Goal: Information Seeking & Learning: Learn about a topic

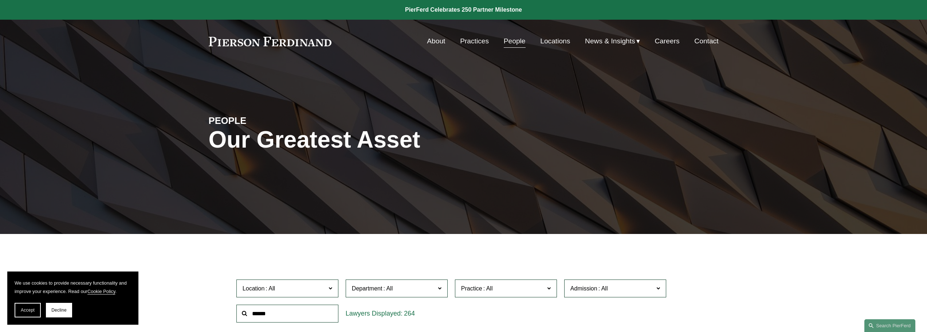
click at [473, 40] on link "Practices" at bounding box center [474, 41] width 29 height 14
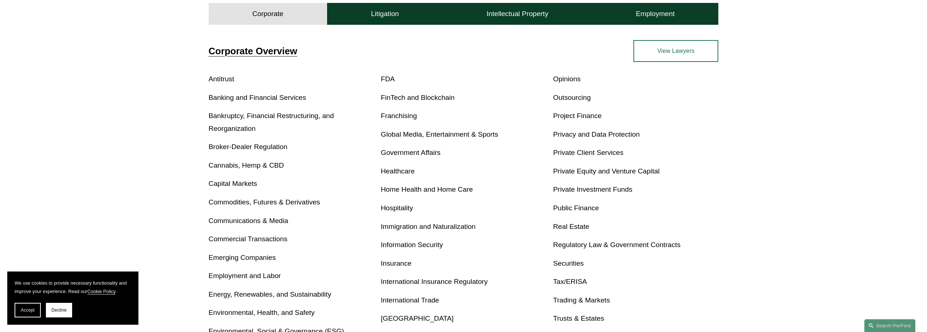
scroll to position [401, 0]
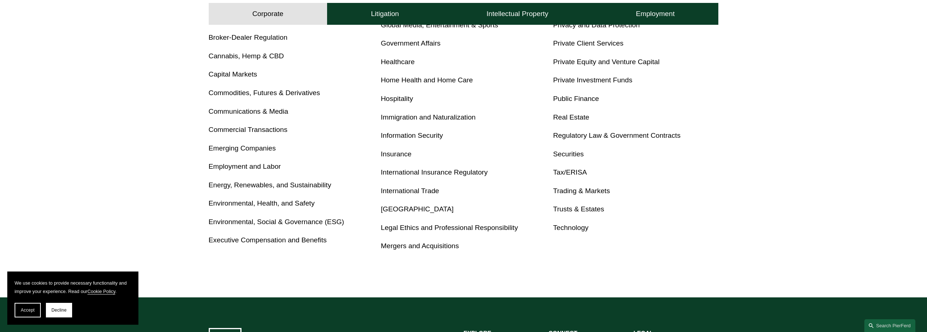
click at [557, 171] on link "Tax/ERISA" at bounding box center [570, 172] width 34 height 8
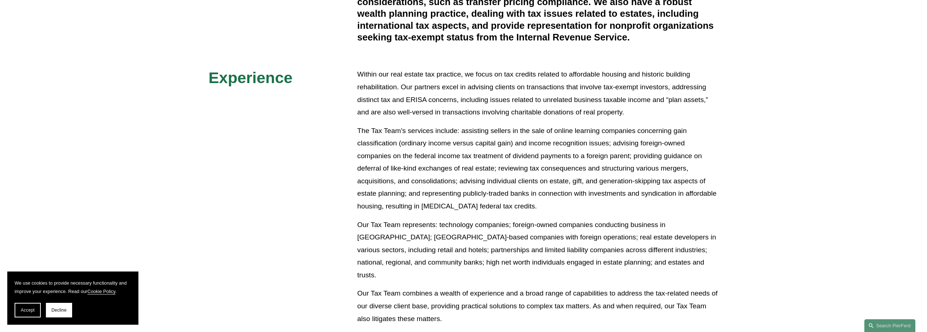
scroll to position [437, 0]
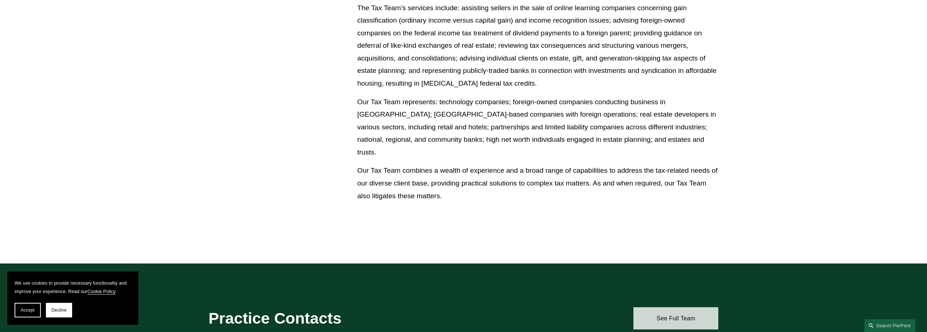
click at [645, 313] on link "See Full Team" at bounding box center [675, 318] width 85 height 22
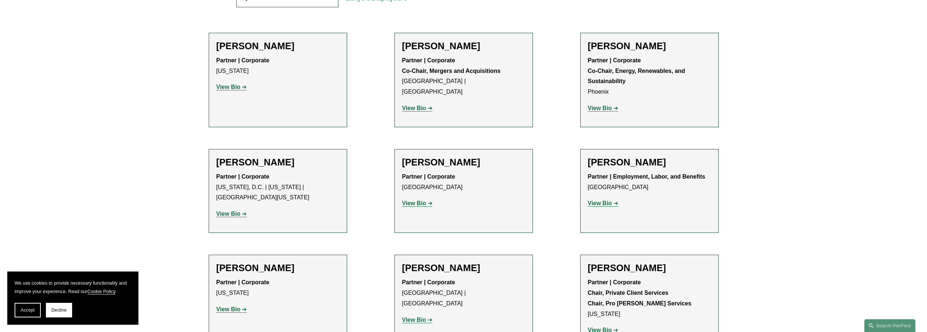
scroll to position [328, 0]
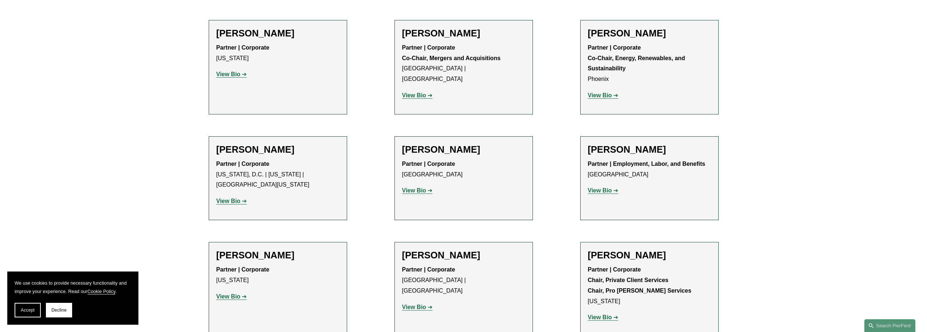
click at [238, 76] on strong "View Bio" at bounding box center [228, 74] width 24 height 6
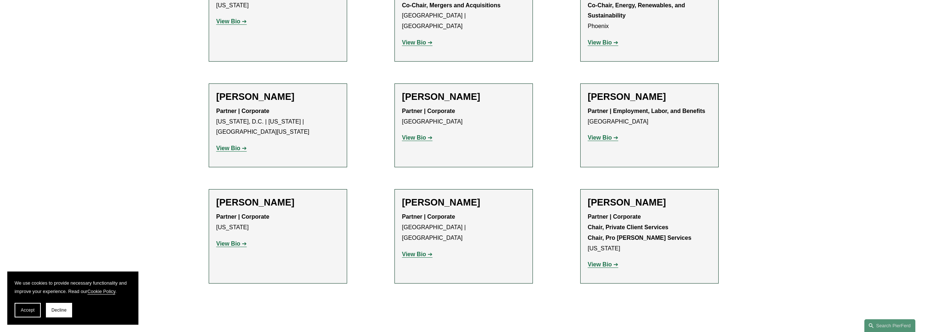
scroll to position [401, 0]
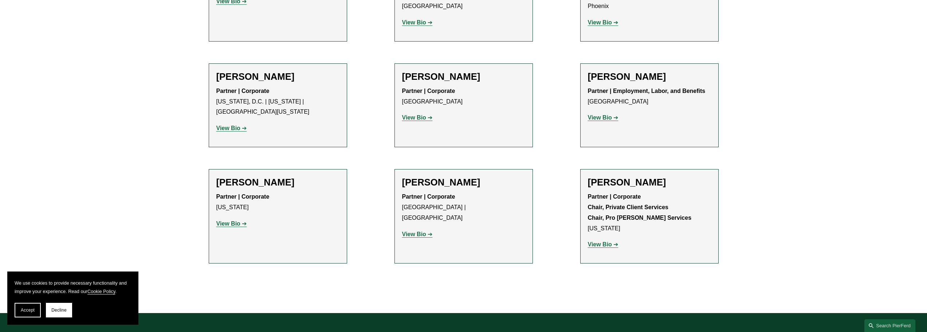
click at [242, 126] on link "View Bio" at bounding box center [231, 128] width 31 height 6
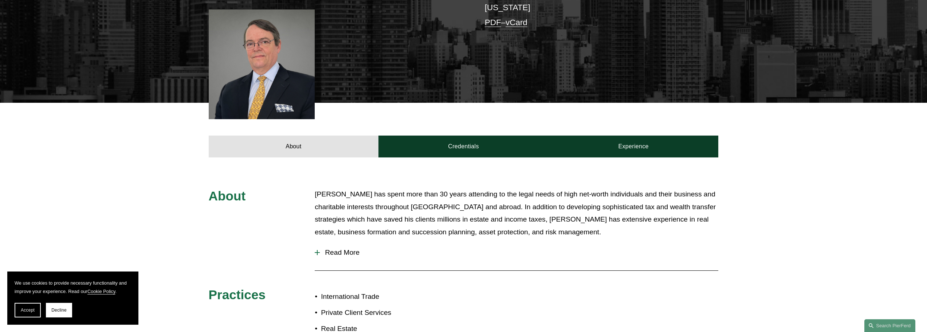
scroll to position [182, 0]
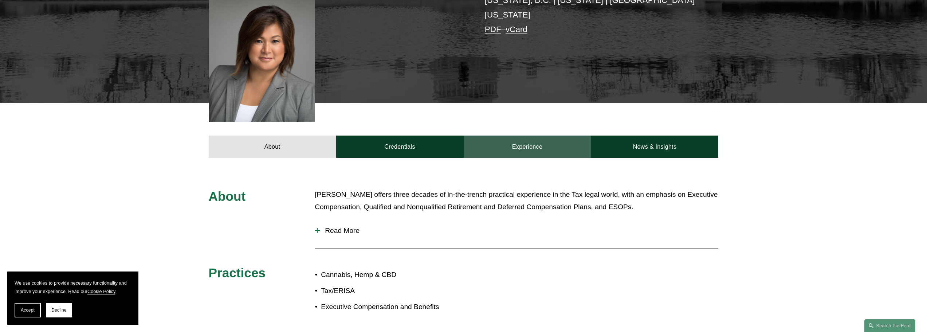
scroll to position [36, 0]
